Goal: Task Accomplishment & Management: Complete application form

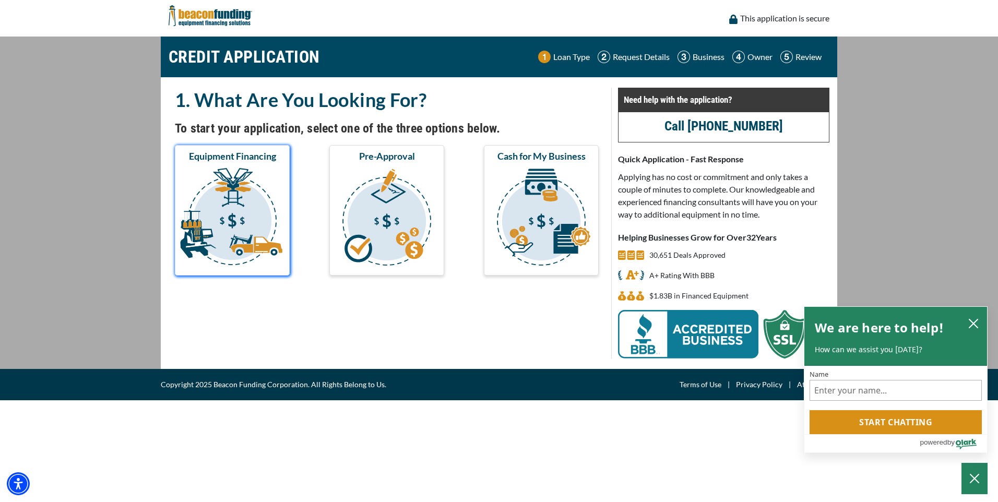
click at [235, 221] on img "submit" at bounding box center [232, 218] width 111 height 104
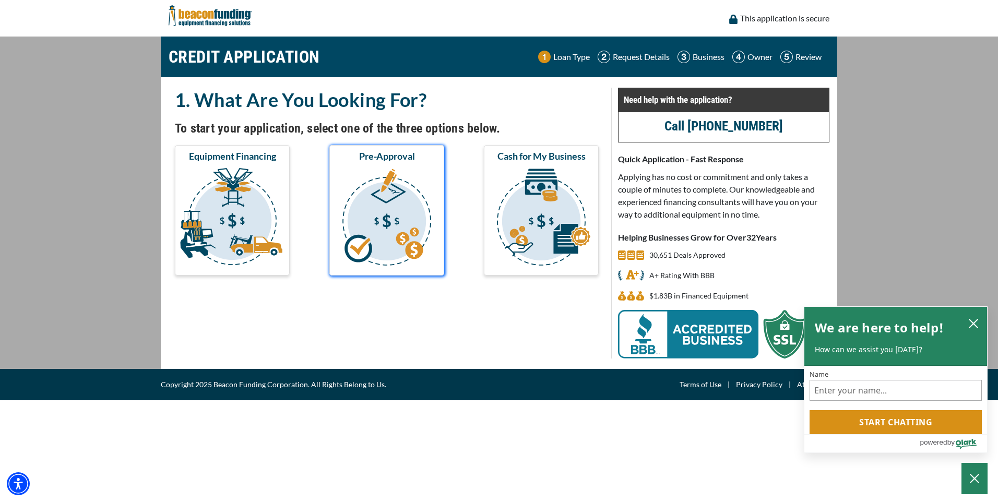
click at [385, 237] on img "submit" at bounding box center [386, 218] width 111 height 104
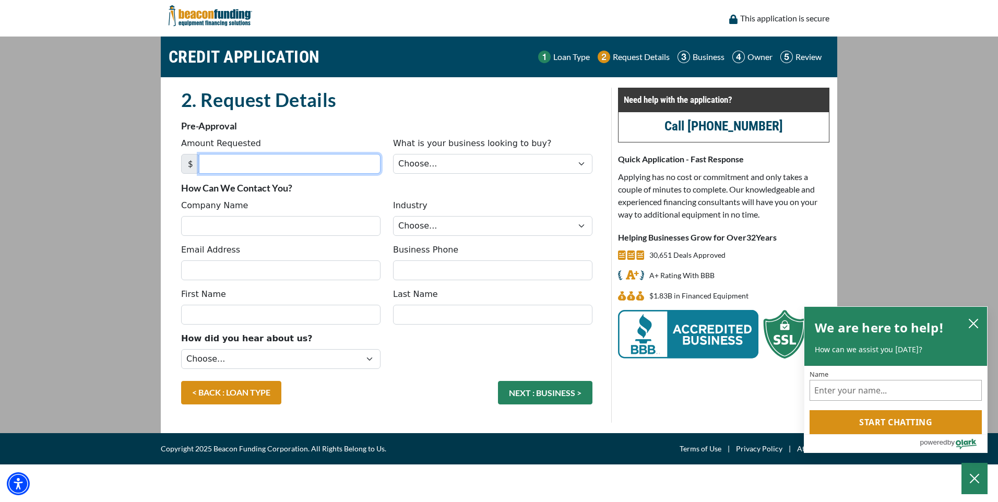
click at [208, 160] on input "Amount Requested" at bounding box center [290, 164] width 182 height 20
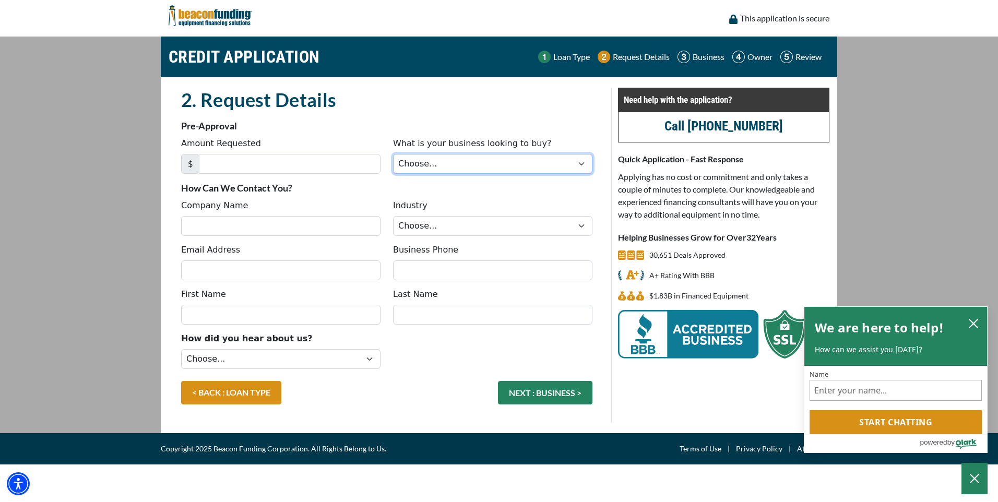
click at [579, 163] on select "Choose... Backhoe Boom/Bucket Truck Chipper Commercial Mower Crane DTG/DTF Prin…" at bounding box center [492, 164] width 199 height 20
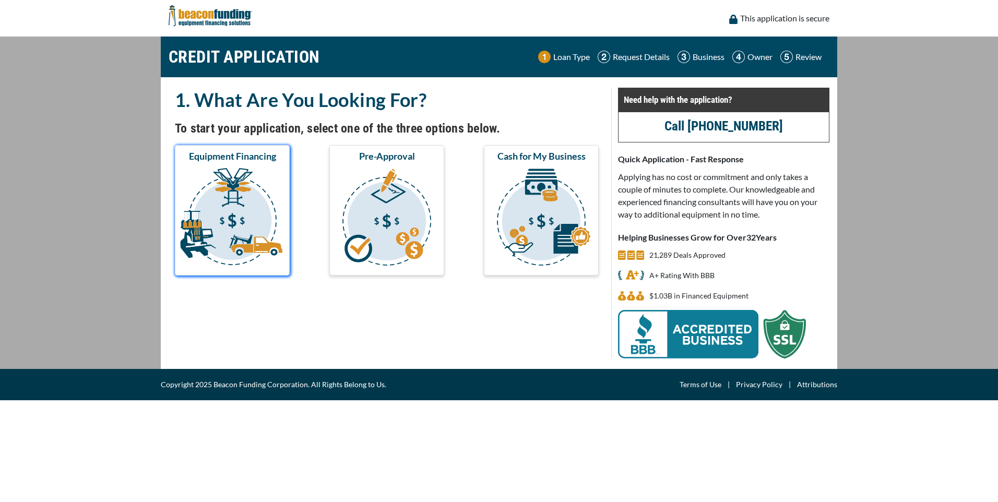
click at [237, 231] on img "submit" at bounding box center [232, 218] width 111 height 104
